Goal: Information Seeking & Learning: Find specific fact

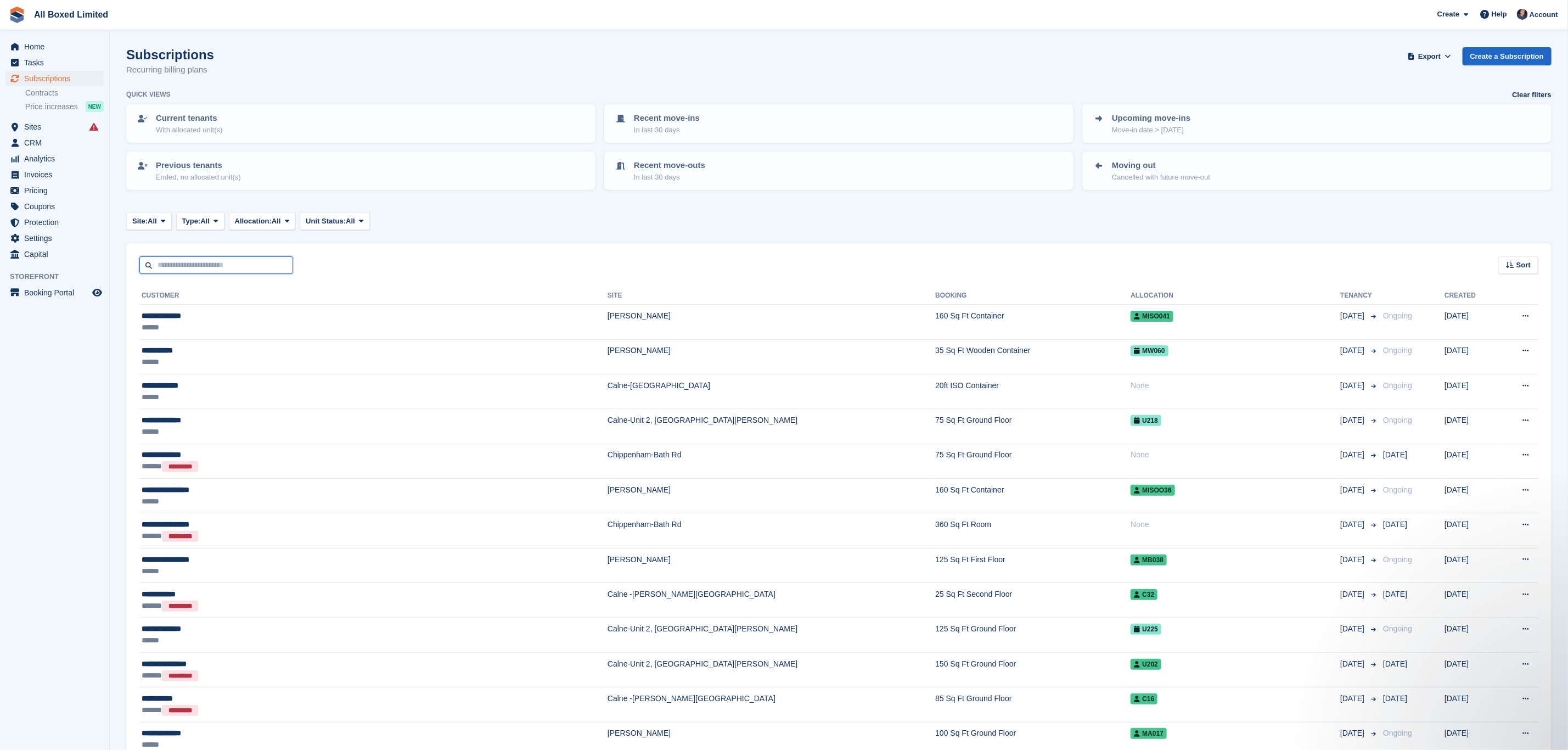
drag, startPoint x: 0, startPoint y: 0, endPoint x: 234, endPoint y: 269, distance: 356.5
click at [230, 267] on input "text" at bounding box center [216, 266] width 154 height 18
type input "****"
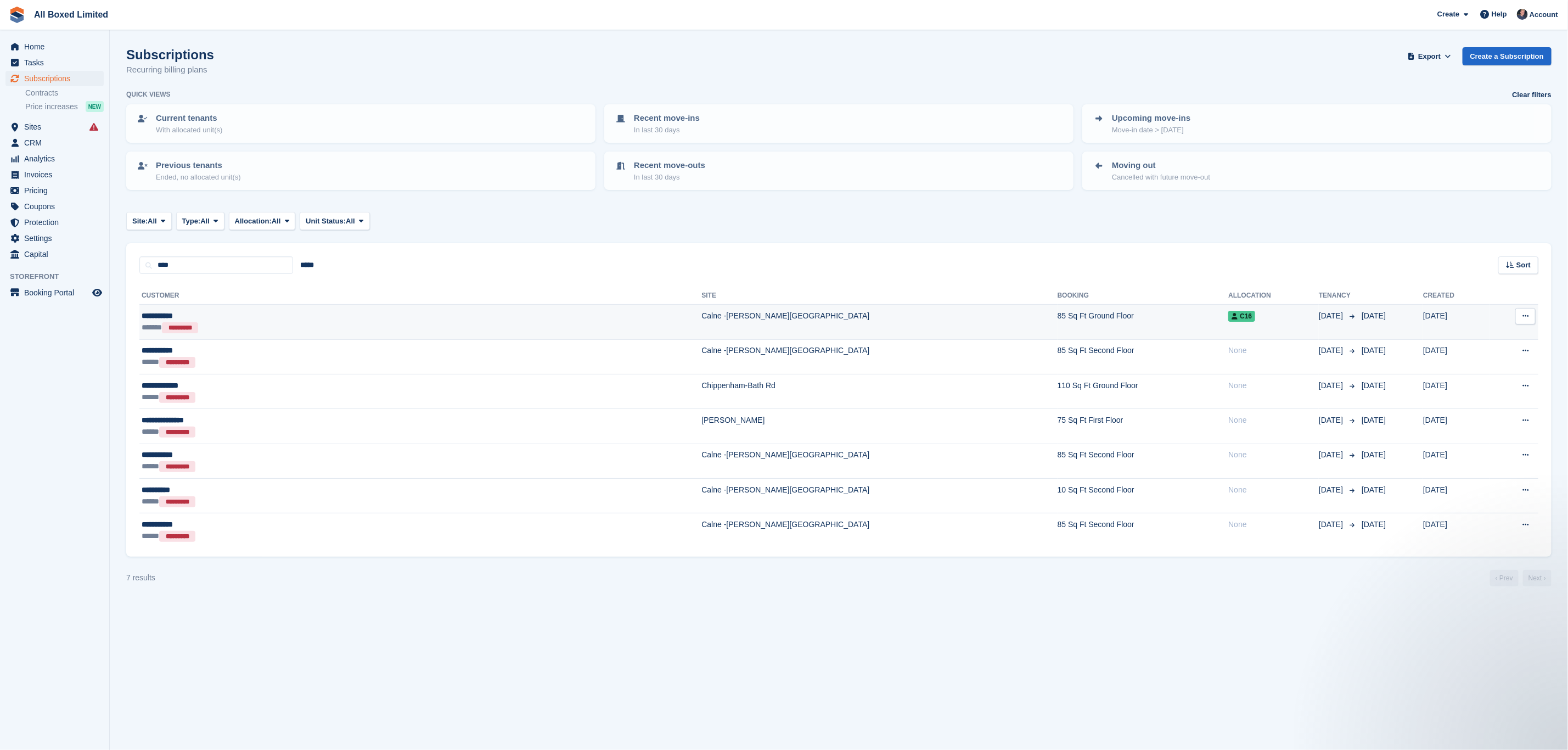
click at [702, 316] on td "Calne -[PERSON_NAME][GEOGRAPHIC_DATA]" at bounding box center [880, 322] width 356 height 35
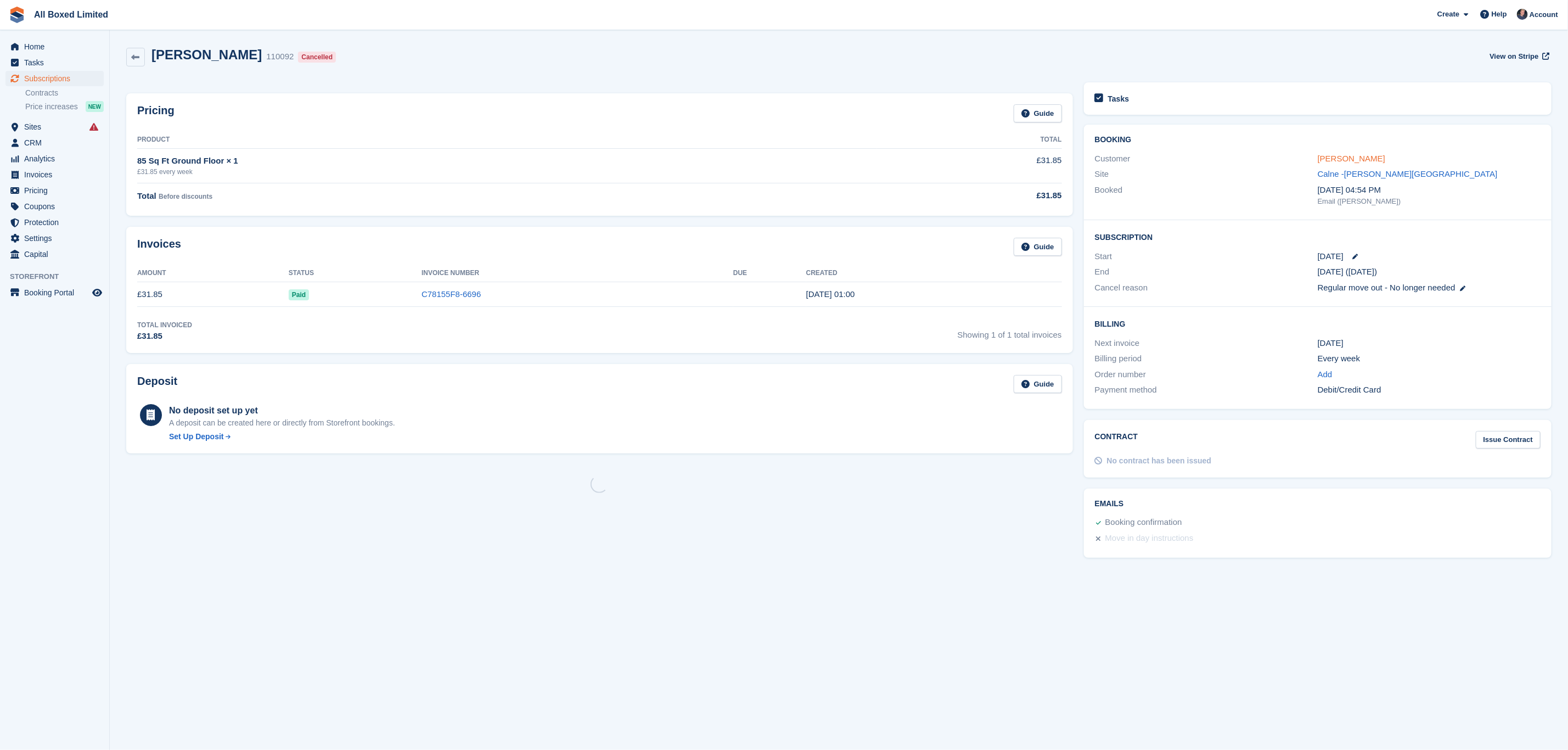
click at [1324, 160] on link "[PERSON_NAME]" at bounding box center [1352, 158] width 67 height 9
click at [1345, 154] on link "[PERSON_NAME]" at bounding box center [1352, 158] width 67 height 9
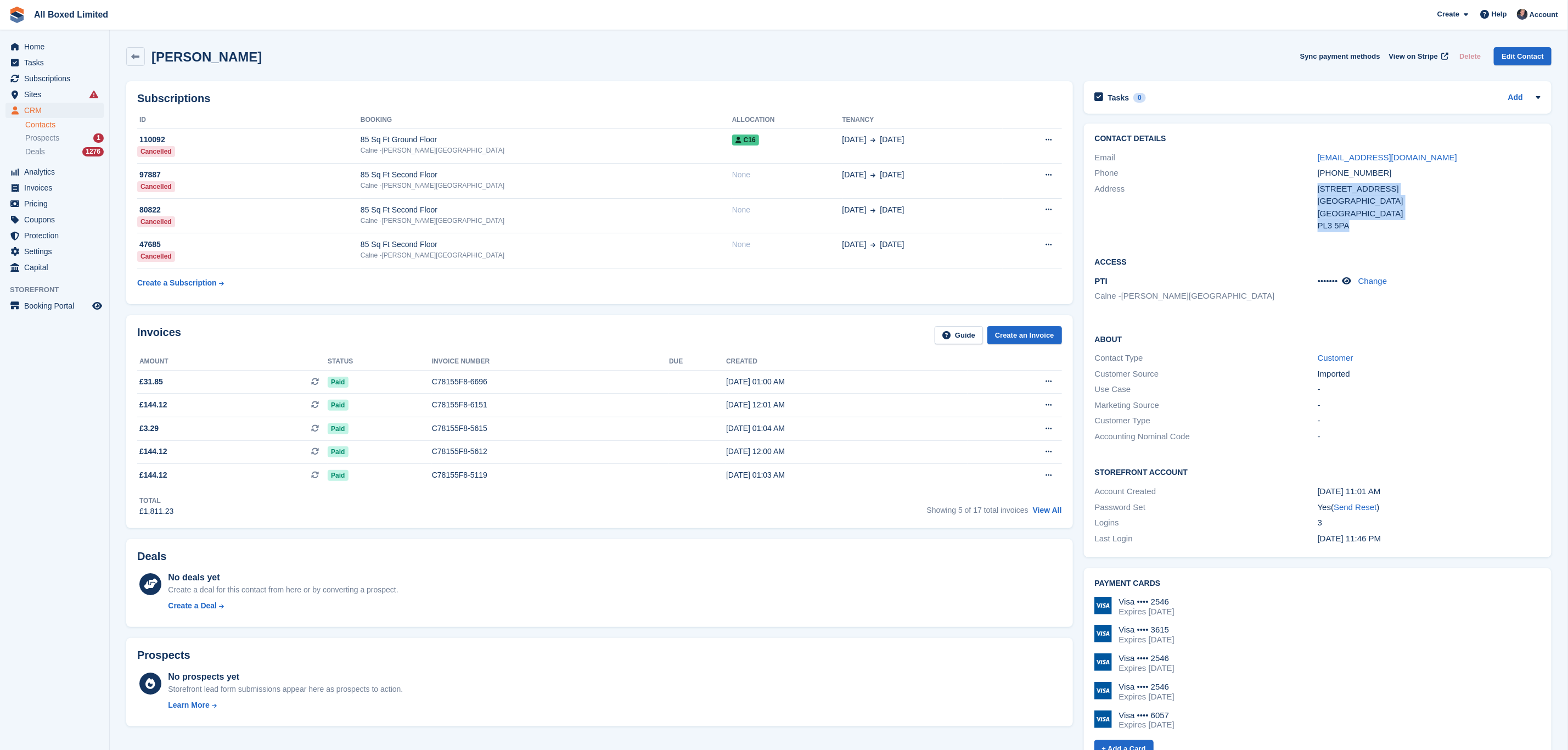
drag, startPoint x: 1356, startPoint y: 228, endPoint x: 1311, endPoint y: 201, distance: 52.5
click at [1311, 201] on div "Address 35 Torr Lane Plymouth United Kingdom PL3 5PA" at bounding box center [1319, 208] width 446 height 53
click at [1419, 222] on div "PL3 5PA" at bounding box center [1430, 226] width 223 height 13
click at [1403, 236] on div "Contact Details Email hannahbell78@live.co.uk Phone +447518061927 Address 35 To…" at bounding box center [1319, 184] width 468 height 121
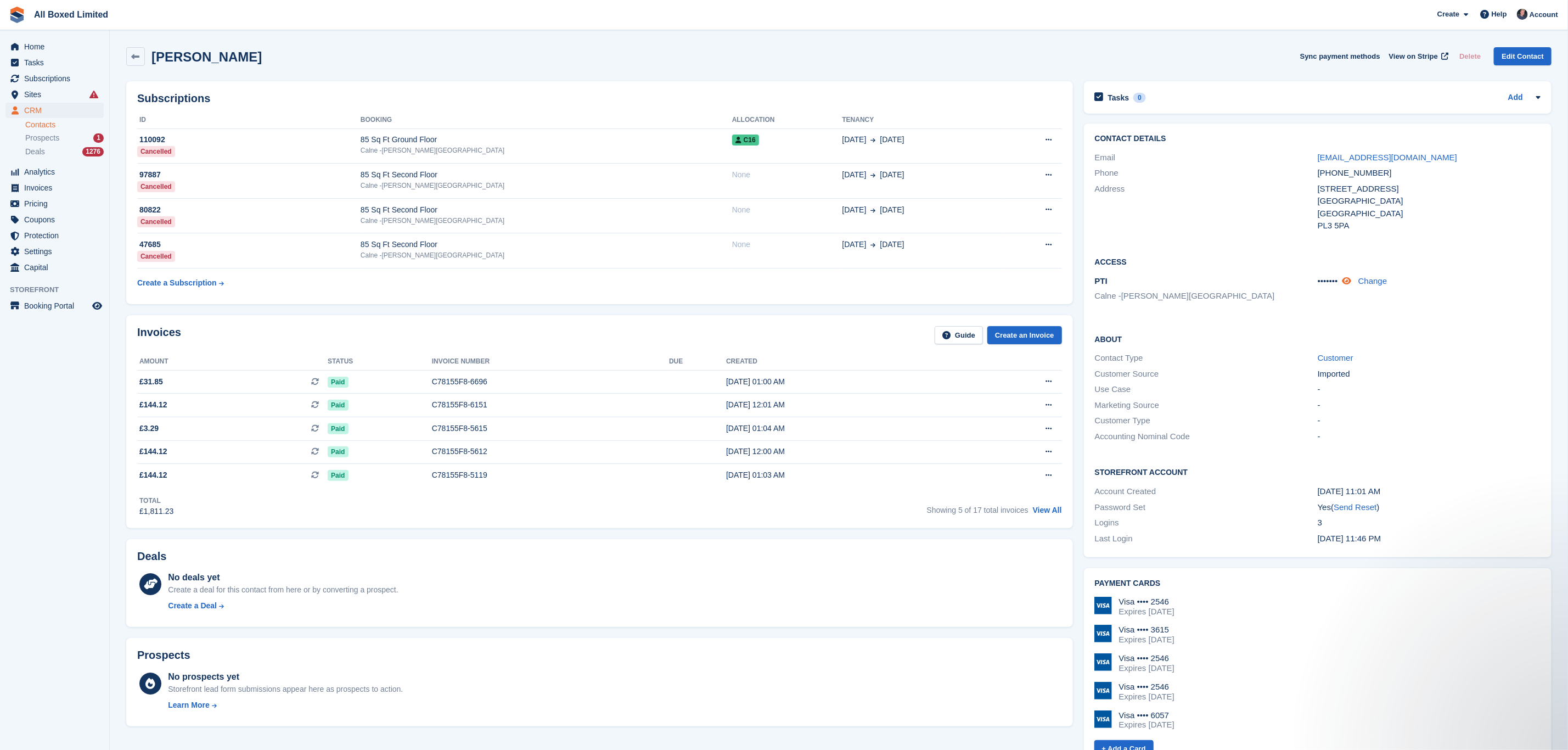
click at [1349, 280] on icon at bounding box center [1348, 280] width 9 height 8
click at [1354, 281] on icon at bounding box center [1355, 280] width 10 height 8
click at [1349, 283] on icon at bounding box center [1348, 280] width 9 height 8
click at [1352, 282] on icon at bounding box center [1355, 280] width 10 height 8
click at [739, 142] on div "C16" at bounding box center [787, 139] width 110 height 12
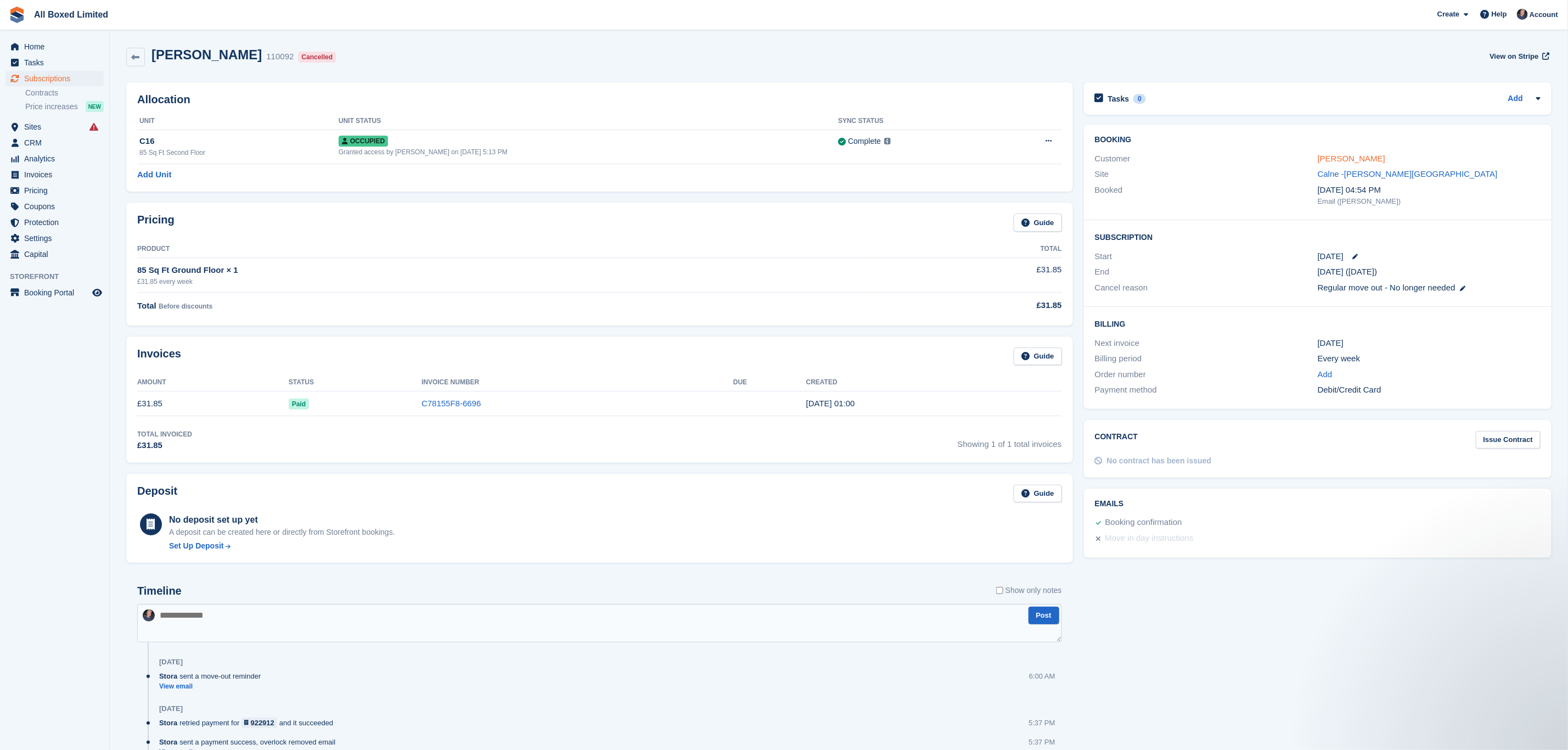
click at [1328, 155] on link "[PERSON_NAME]" at bounding box center [1352, 158] width 67 height 9
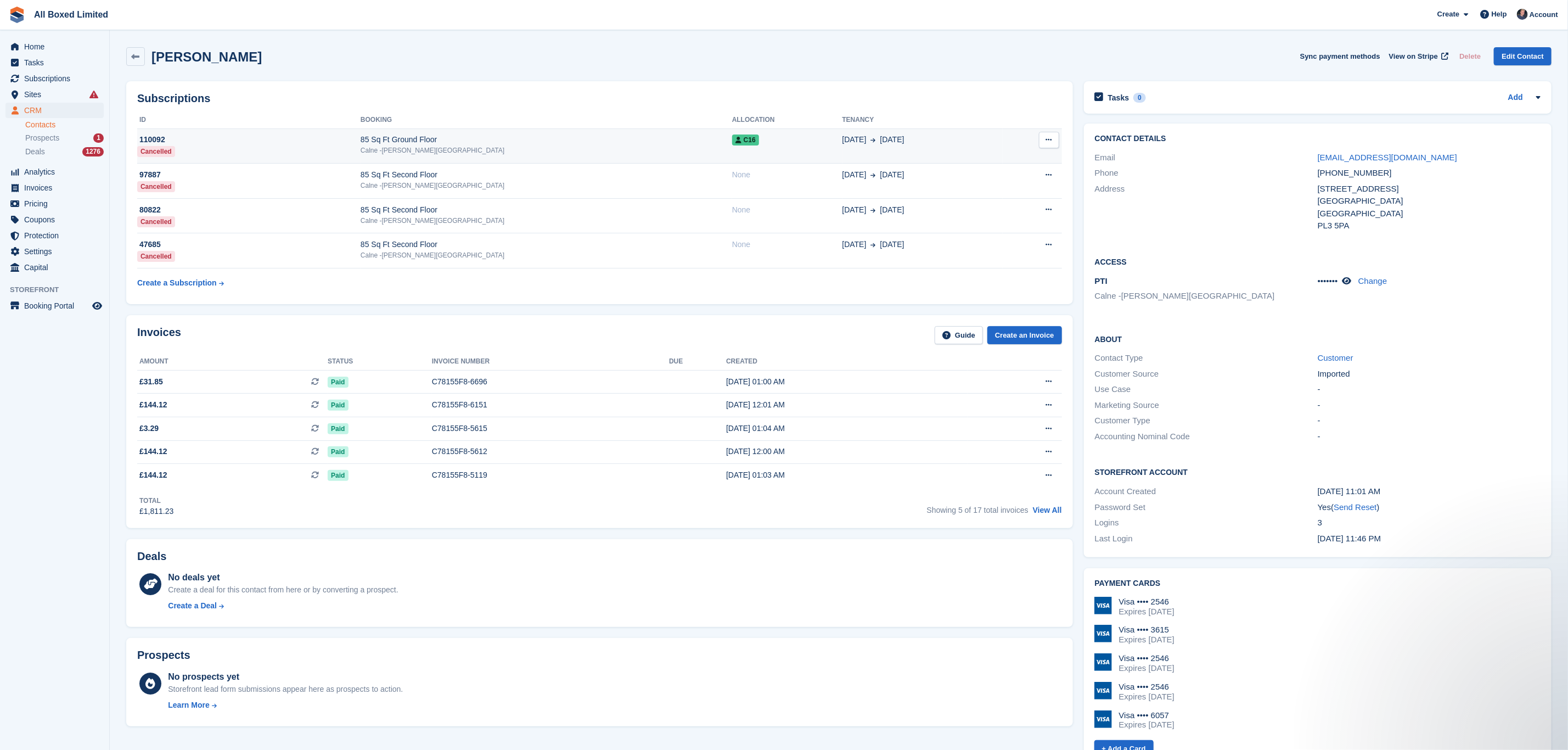
click at [742, 142] on div "C16" at bounding box center [787, 139] width 110 height 12
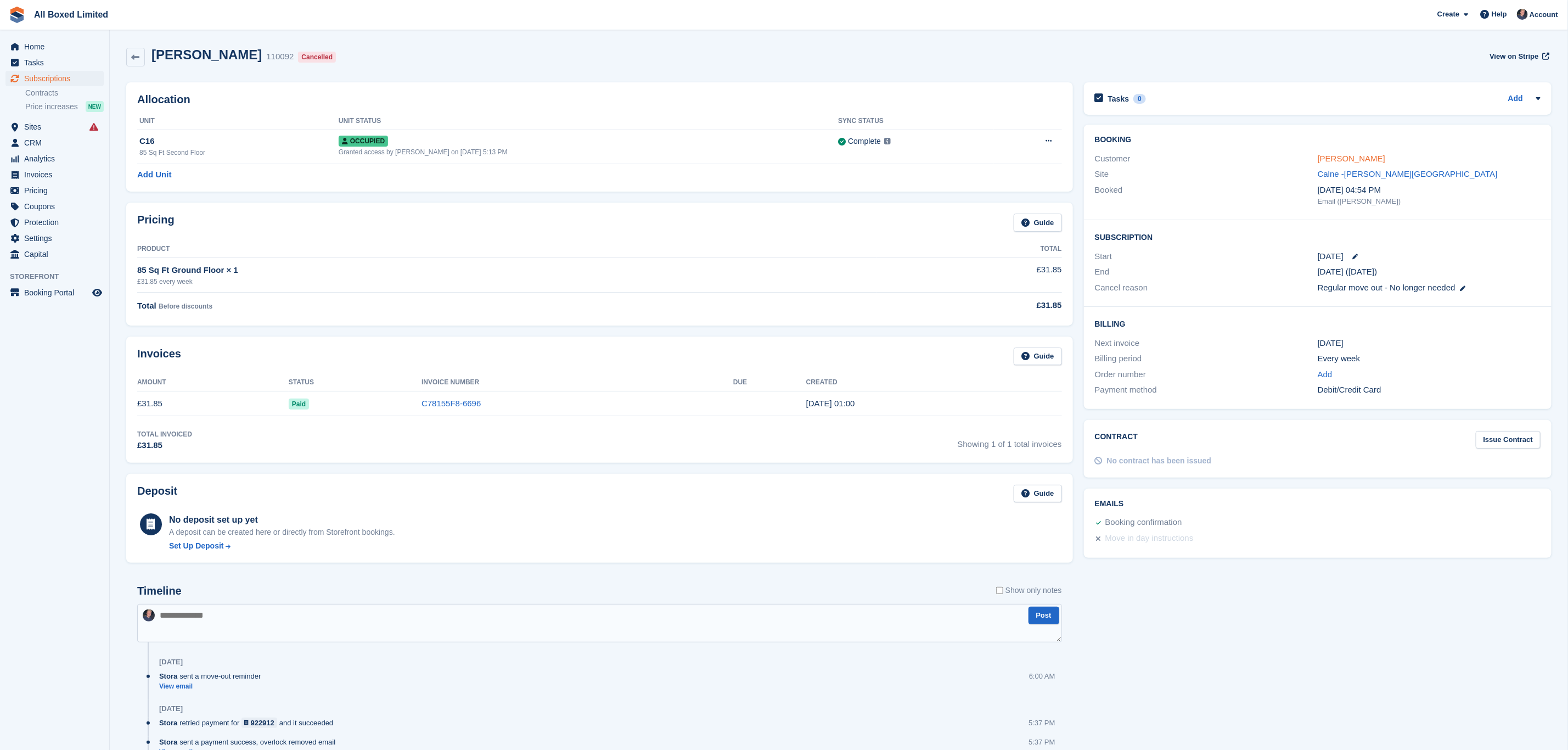
click at [1338, 157] on link "[PERSON_NAME]" at bounding box center [1352, 158] width 67 height 9
